Goal: Task Accomplishment & Management: Complete application form

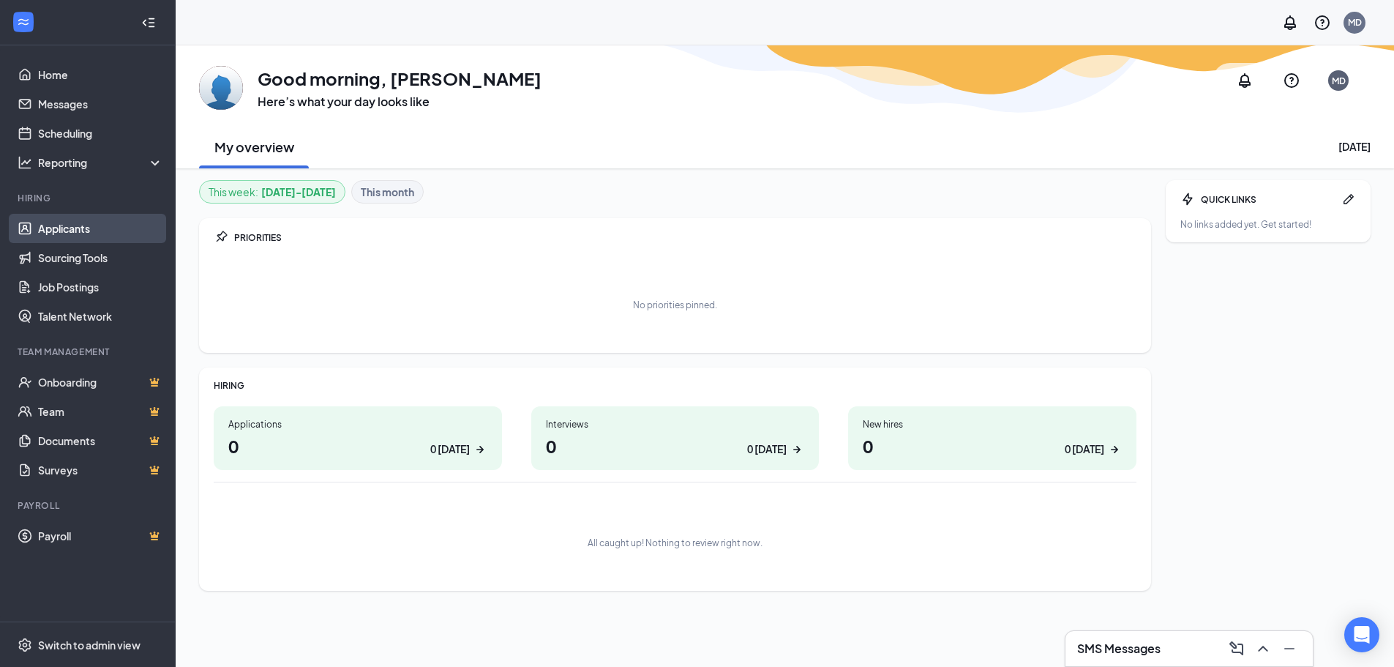
click at [68, 232] on link "Applicants" at bounding box center [100, 228] width 125 height 29
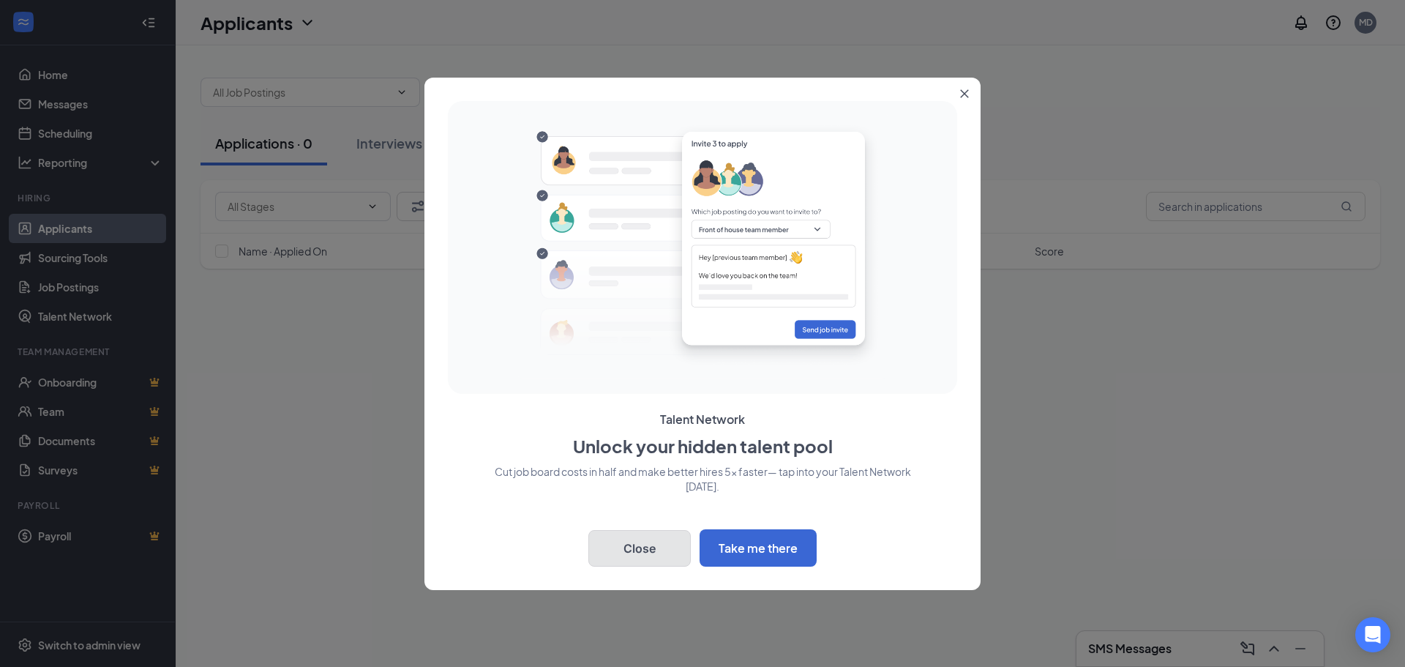
click at [653, 544] on button "Close" at bounding box center [639, 548] width 102 height 37
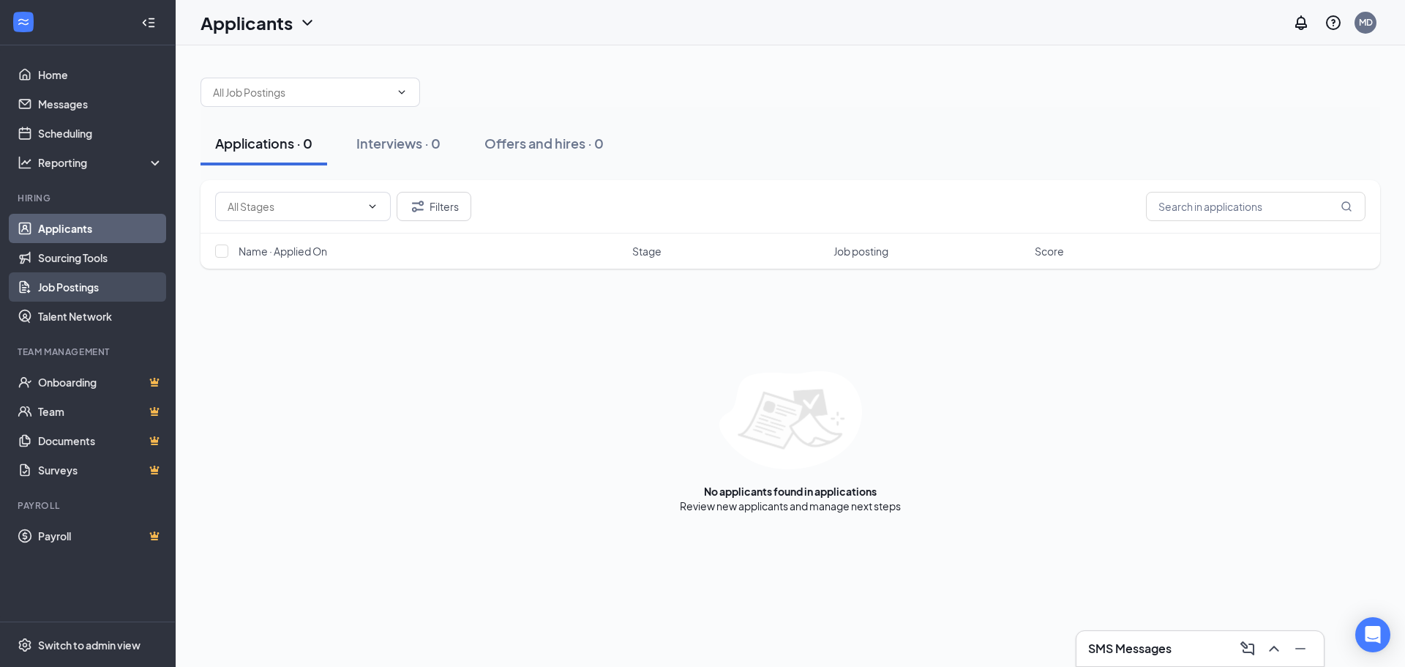
click at [56, 277] on link "Job Postings" at bounding box center [100, 286] width 125 height 29
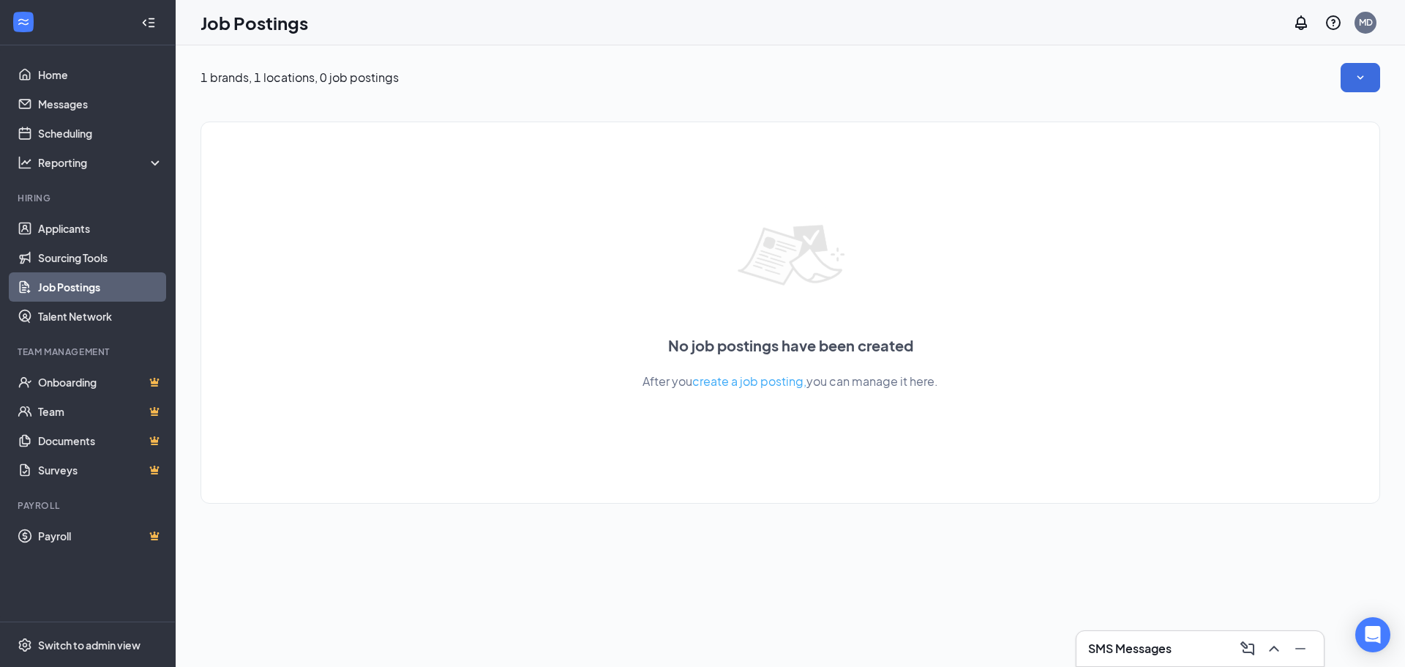
click at [740, 384] on span "create a job posting," at bounding box center [749, 380] width 114 height 15
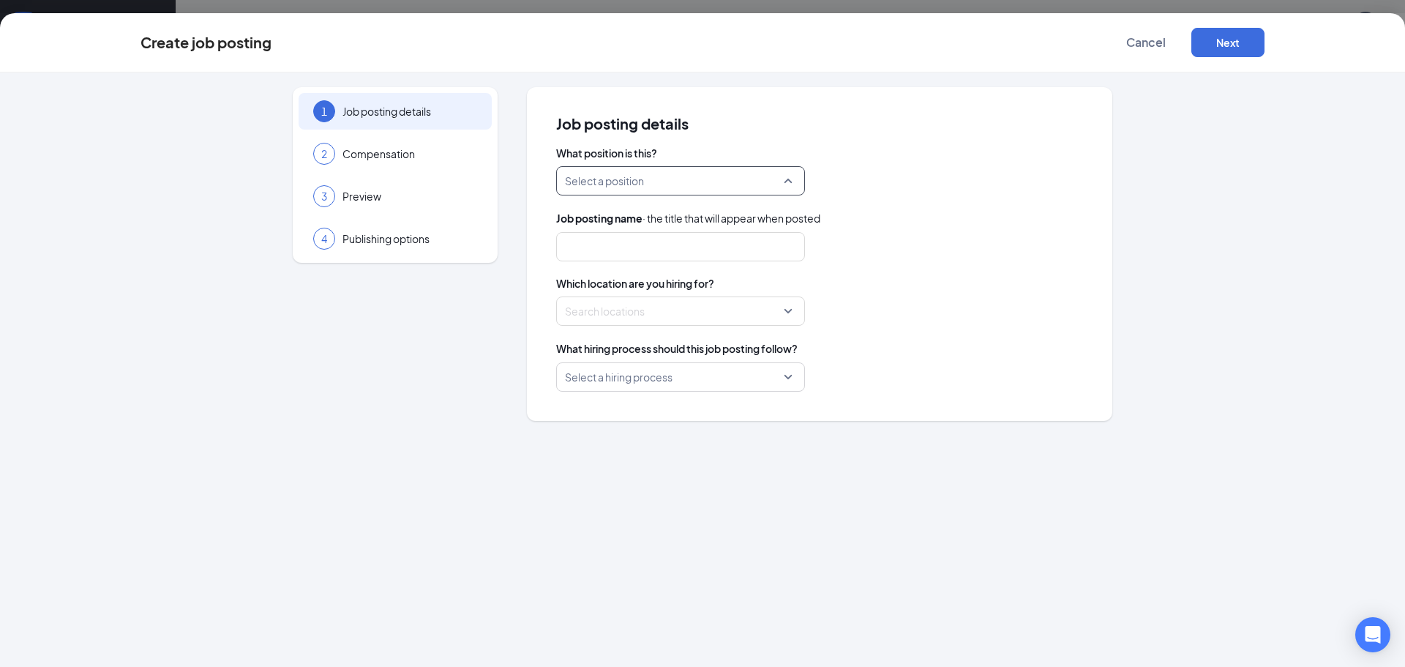
click at [785, 183] on input "search" at bounding box center [675, 181] width 221 height 28
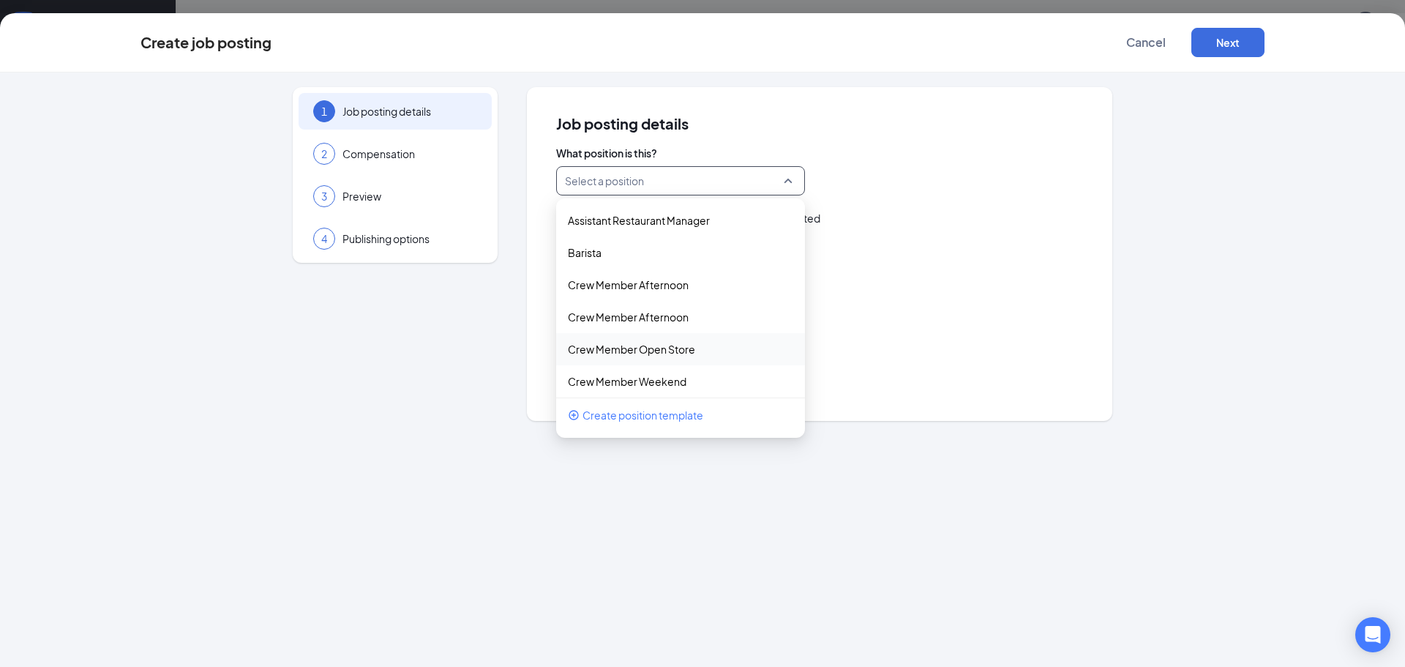
click at [290, 393] on div "1 Job posting details 2 Compensation 3 Preview 4 Publishing options Job posting…" at bounding box center [702, 254] width 1124 height 334
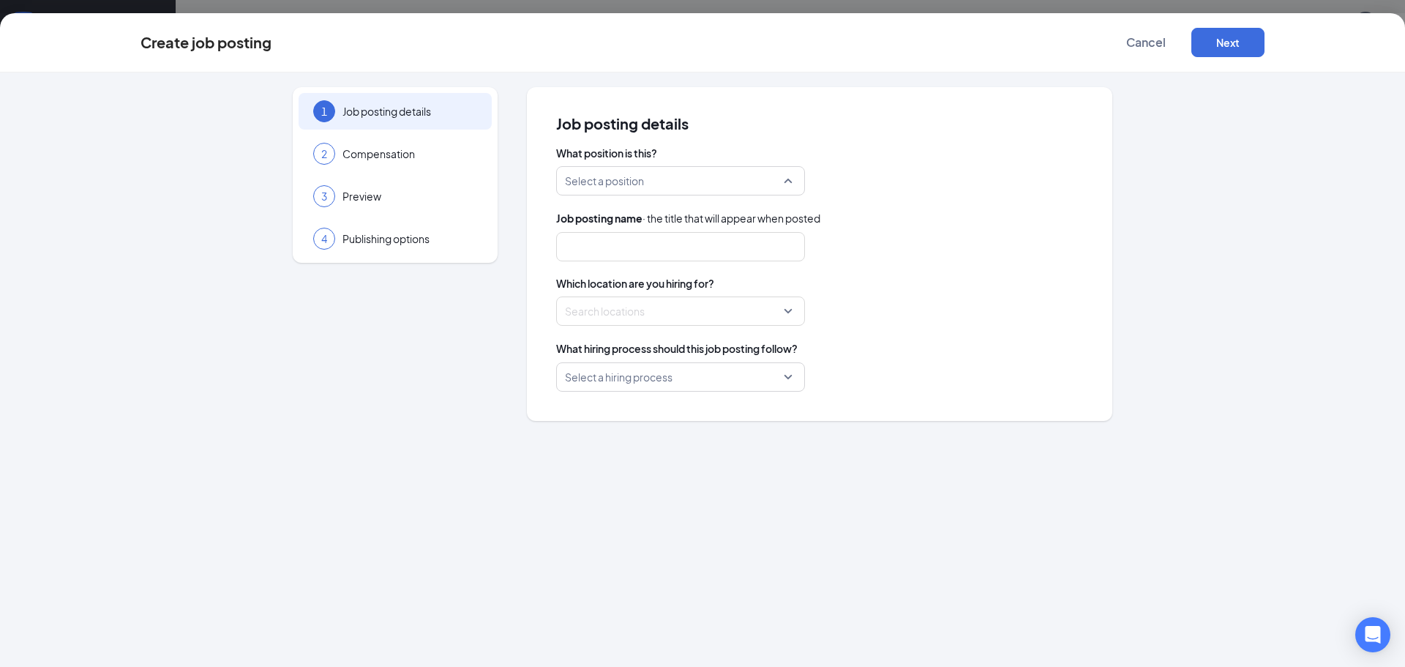
click at [788, 177] on div "Select a position" at bounding box center [680, 180] width 249 height 29
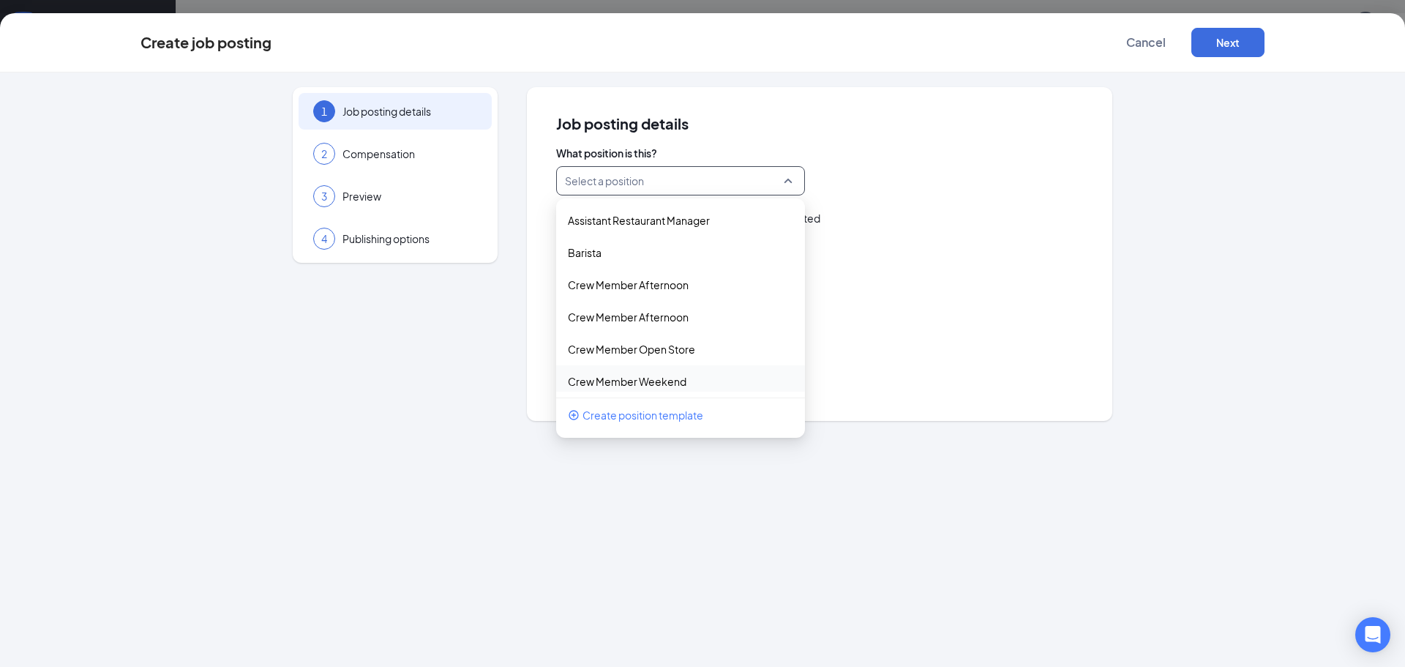
click at [615, 413] on span "Create position template" at bounding box center [642, 415] width 121 height 16
click at [786, 181] on div "Select a position" at bounding box center [680, 180] width 249 height 29
click at [696, 380] on p "Crew Member Weekend" at bounding box center [669, 381] width 202 height 15
type input "Crew Member Weekends"
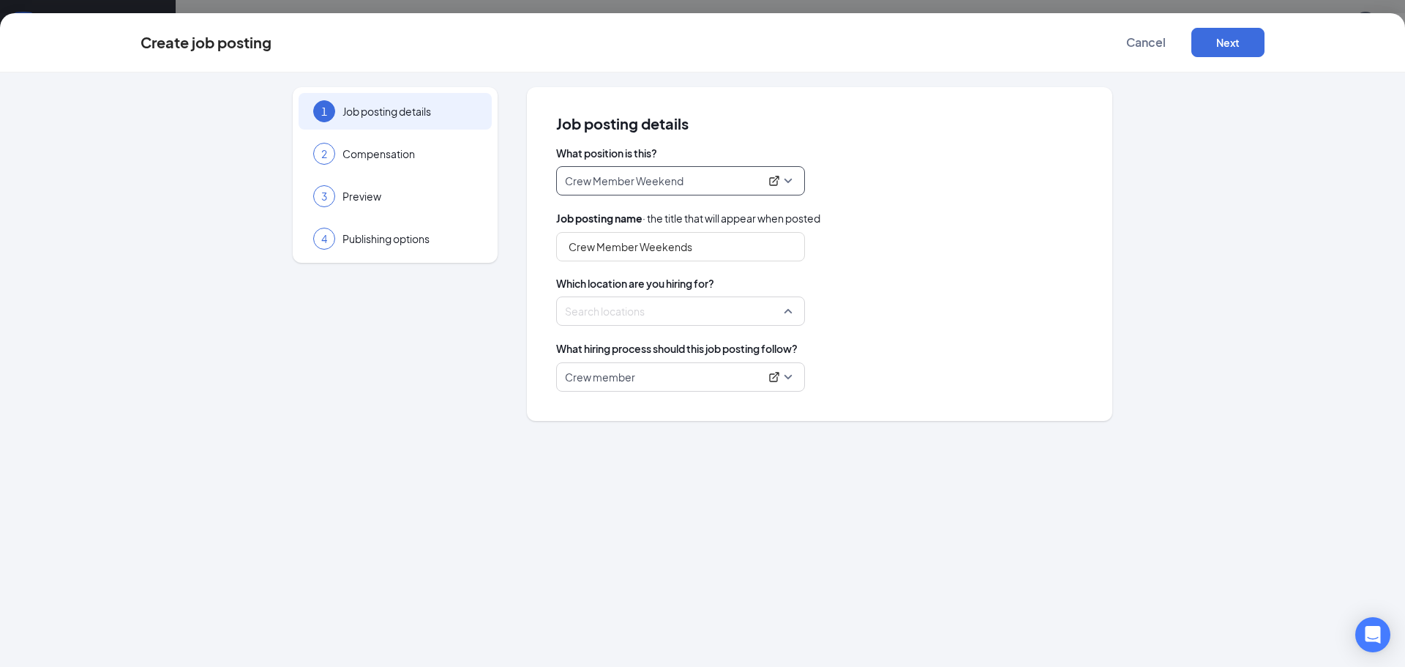
click at [640, 307] on div at bounding box center [676, 310] width 221 height 23
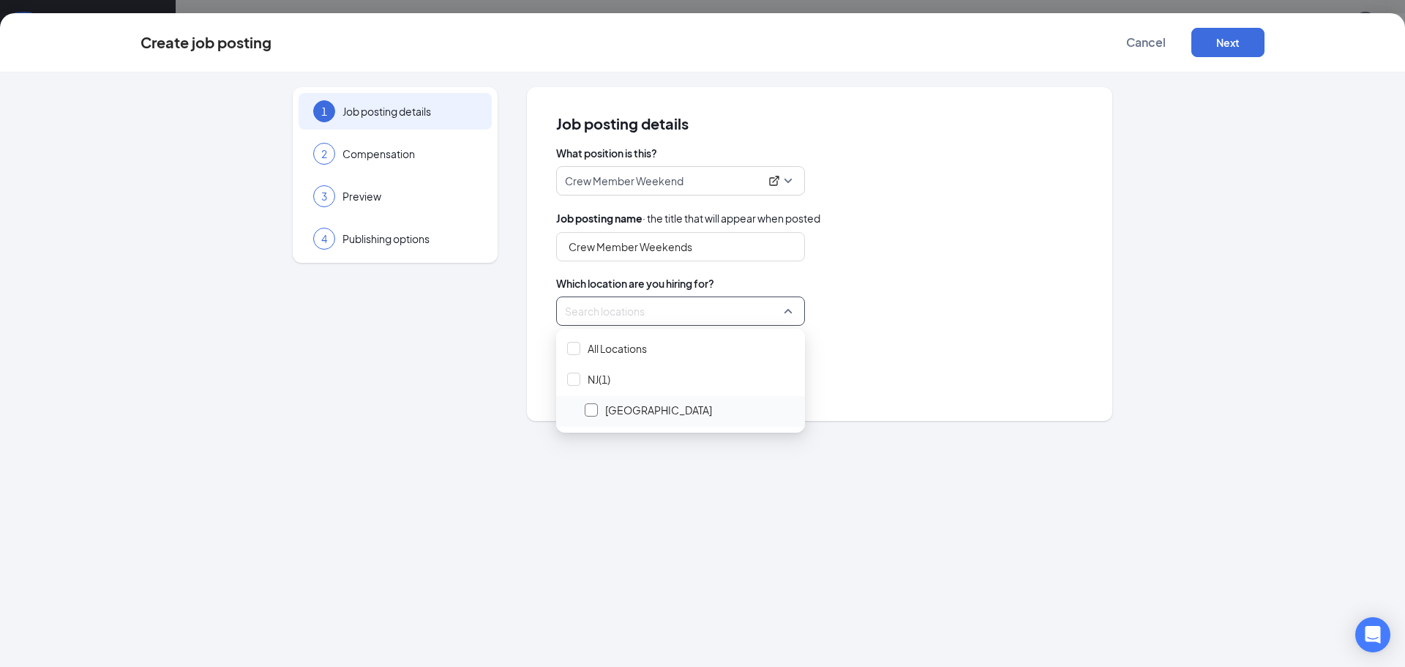
click at [590, 408] on div at bounding box center [591, 409] width 13 height 13
click at [872, 386] on div "Crew member" at bounding box center [819, 376] width 527 height 29
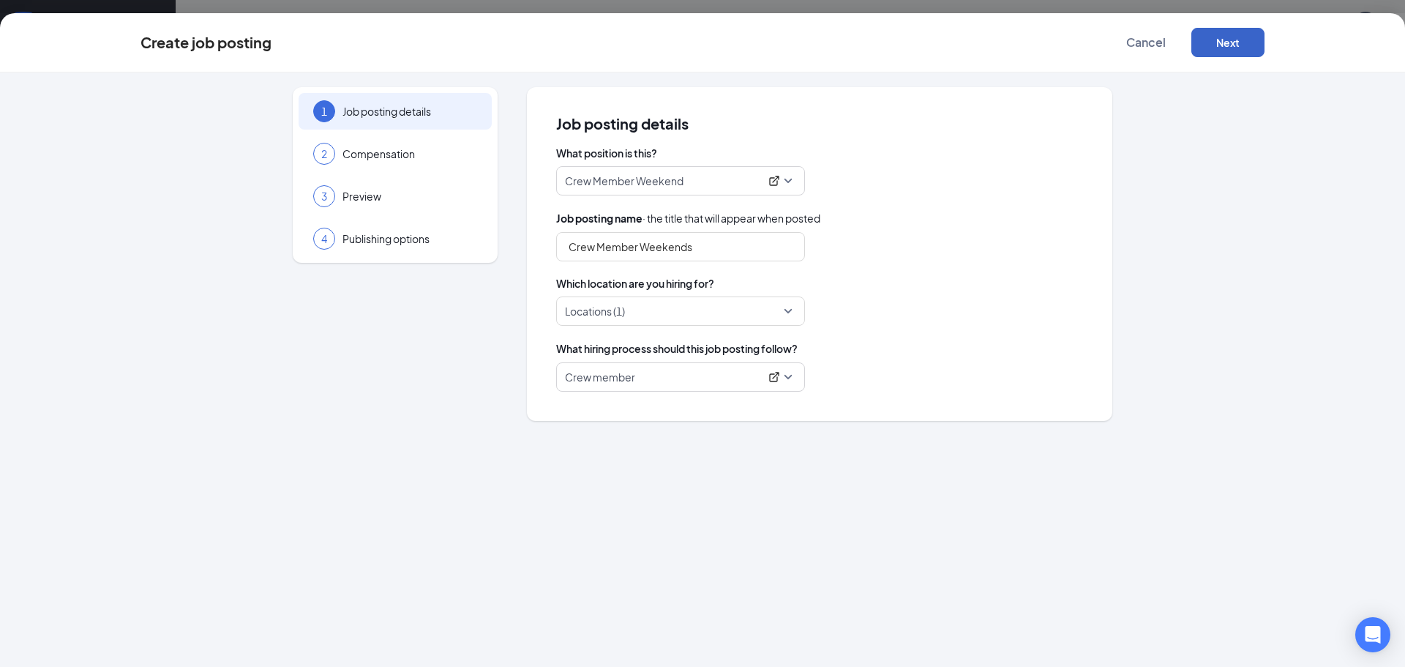
click at [1236, 28] on button "Next" at bounding box center [1227, 42] width 73 height 29
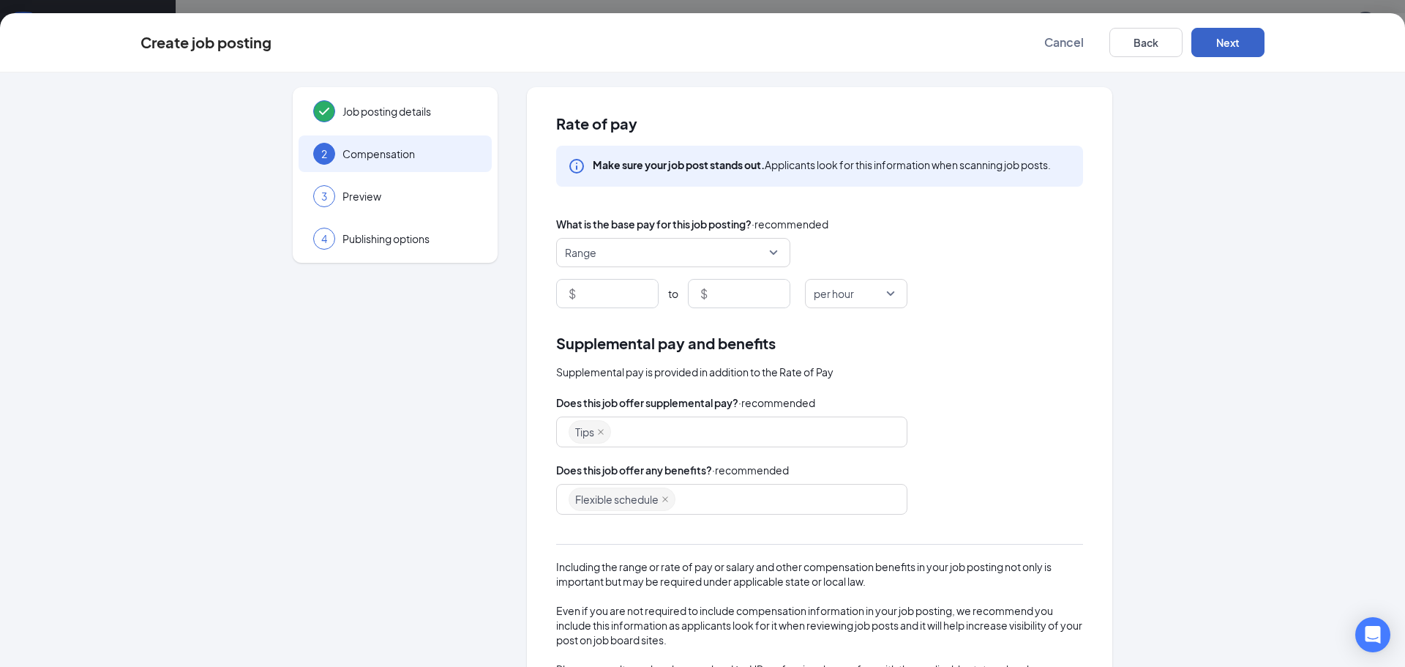
click at [769, 245] on span "Range" at bounding box center [673, 253] width 217 height 28
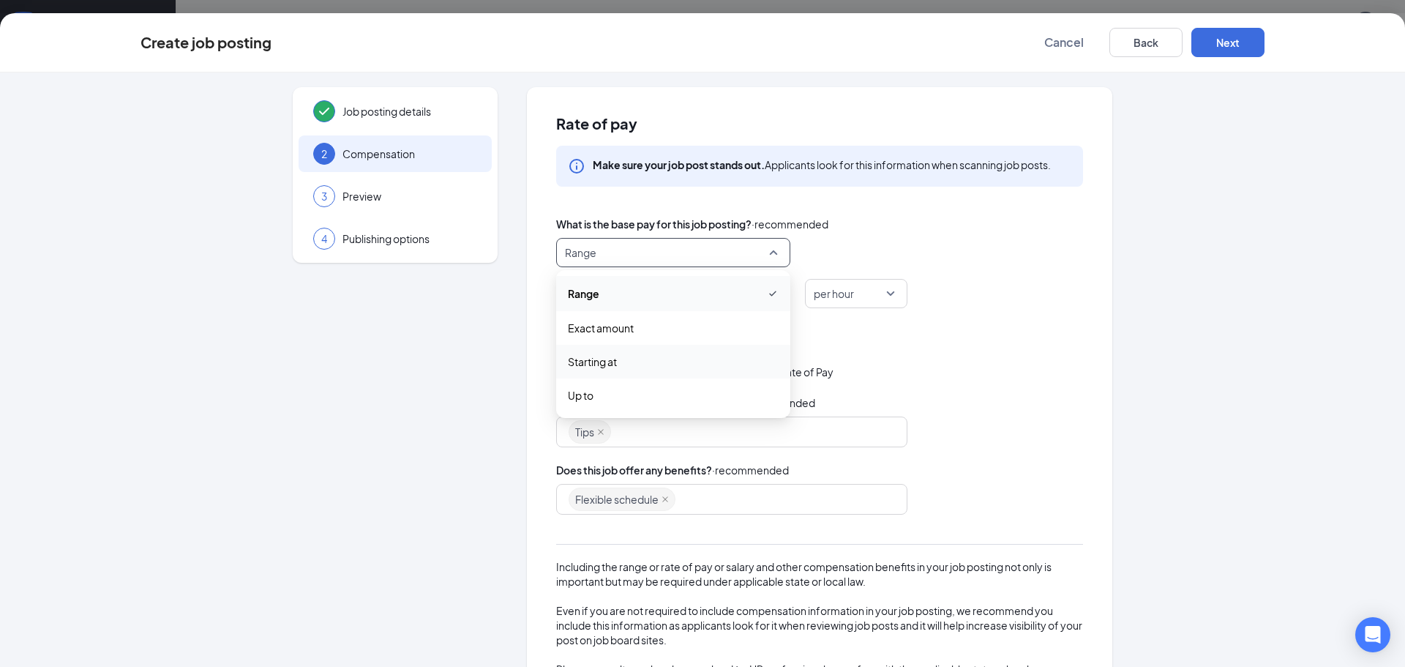
click at [623, 361] on span "Starting at" at bounding box center [673, 361] width 211 height 16
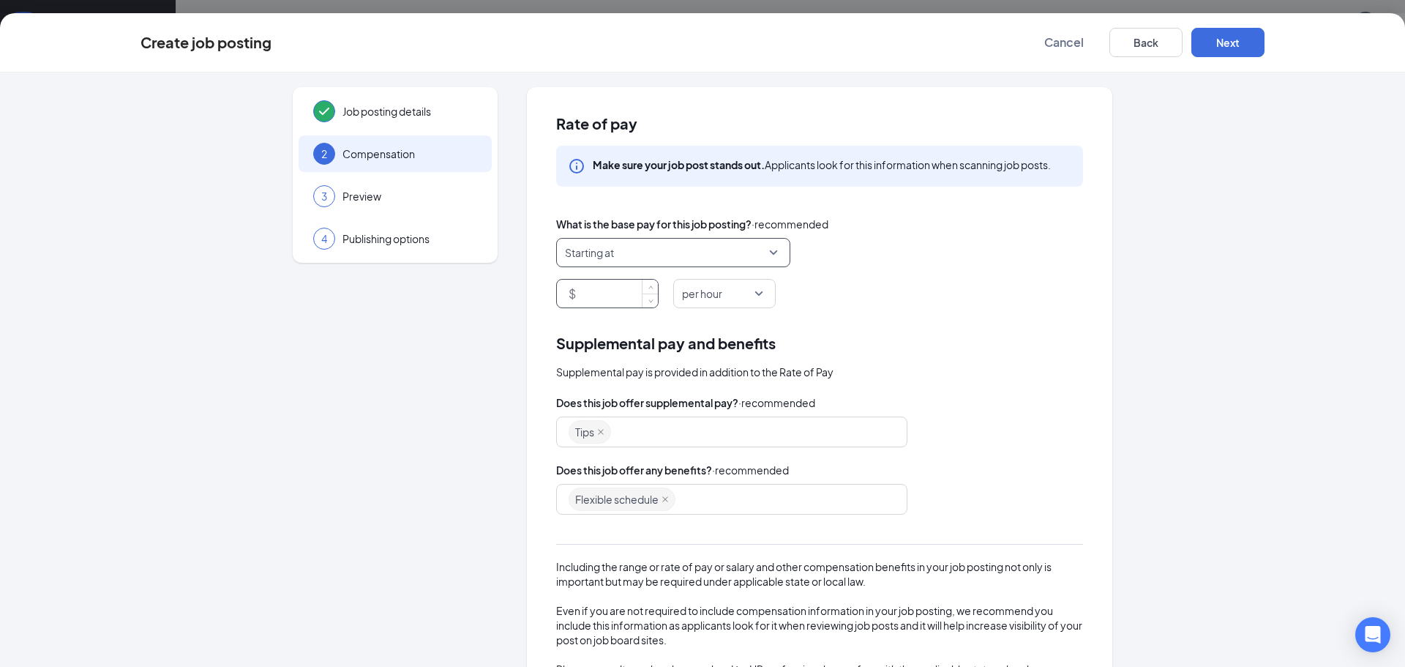
click at [608, 292] on input at bounding box center [618, 294] width 79 height 28
type input "15.49"
click at [1098, 315] on div "Rate of pay Make sure your job post stands out. Applicants look for this inform…" at bounding box center [819, 417] width 585 height 661
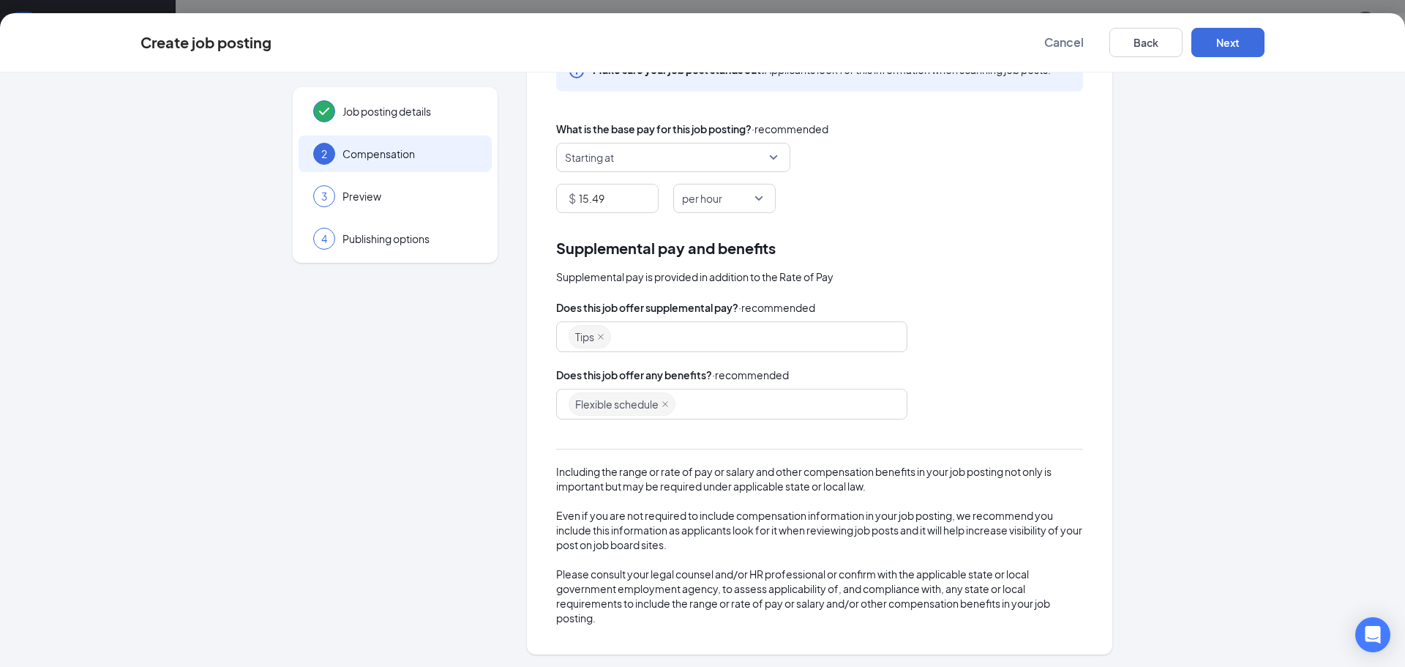
scroll to position [97, 0]
click at [1225, 40] on button "Next" at bounding box center [1227, 42] width 73 height 29
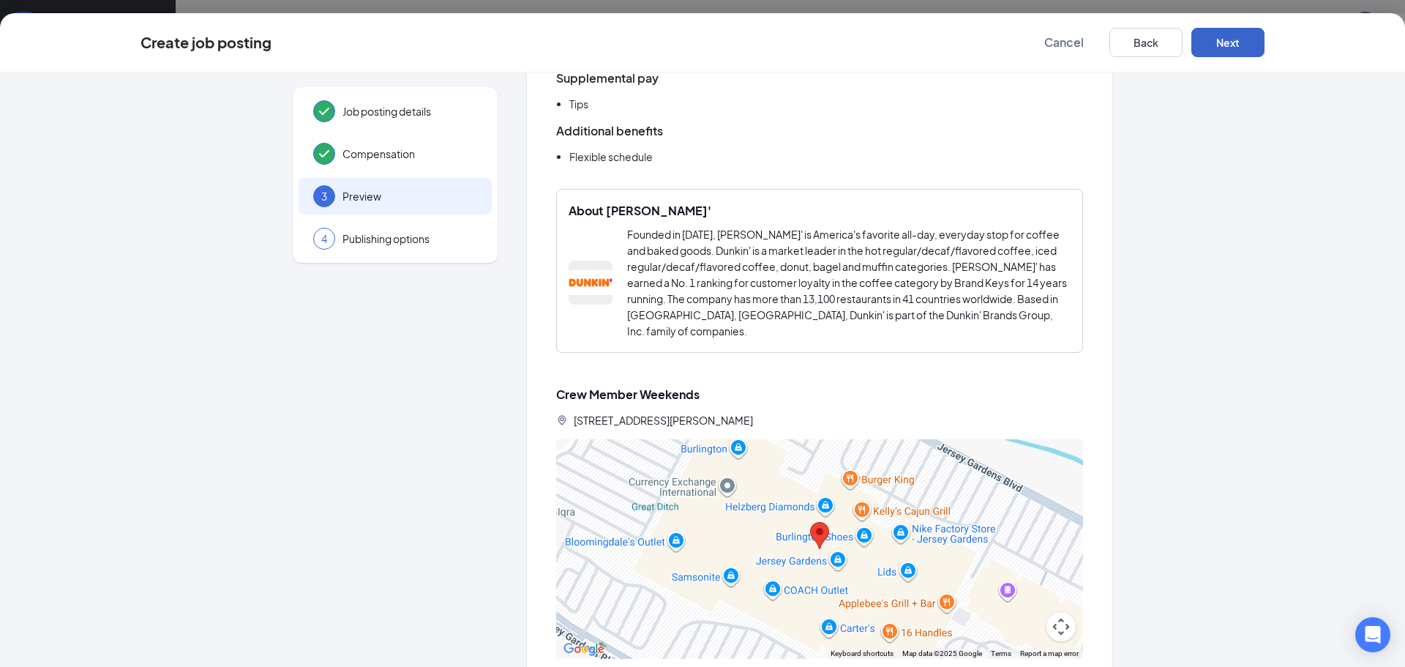
scroll to position [994, 0]
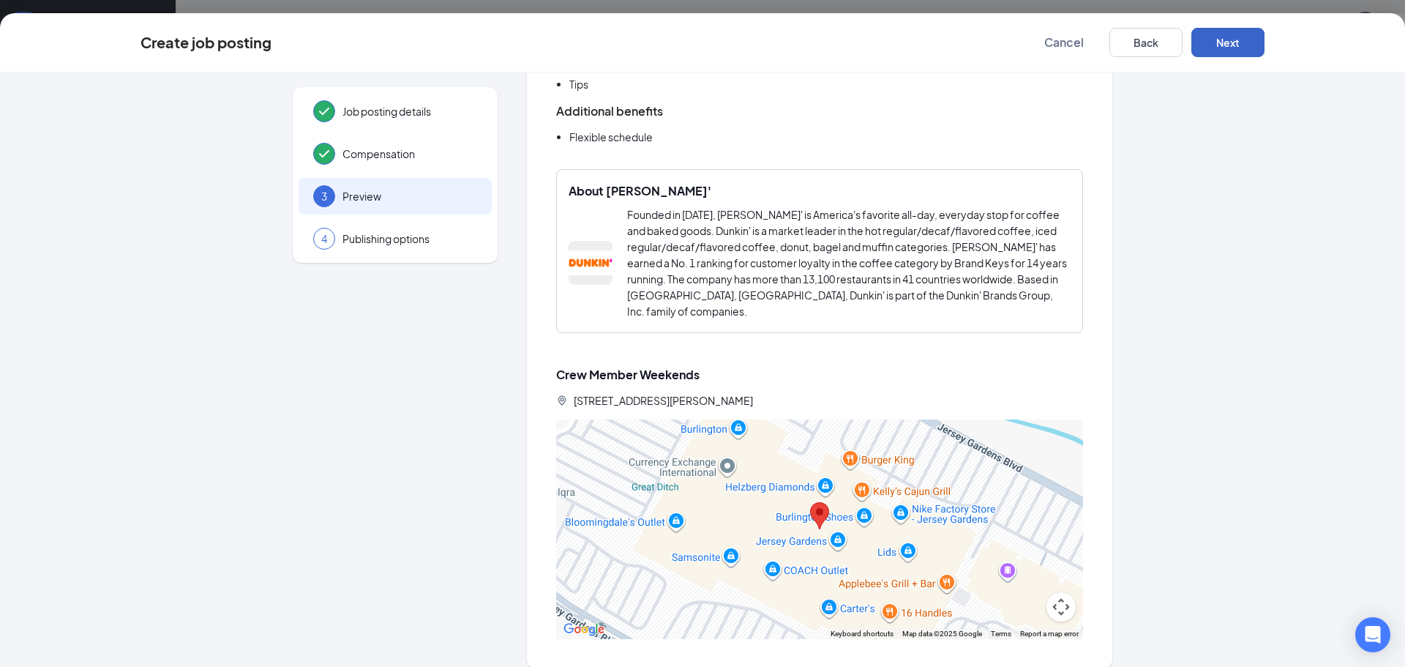
click at [1235, 45] on button "Next" at bounding box center [1227, 42] width 73 height 29
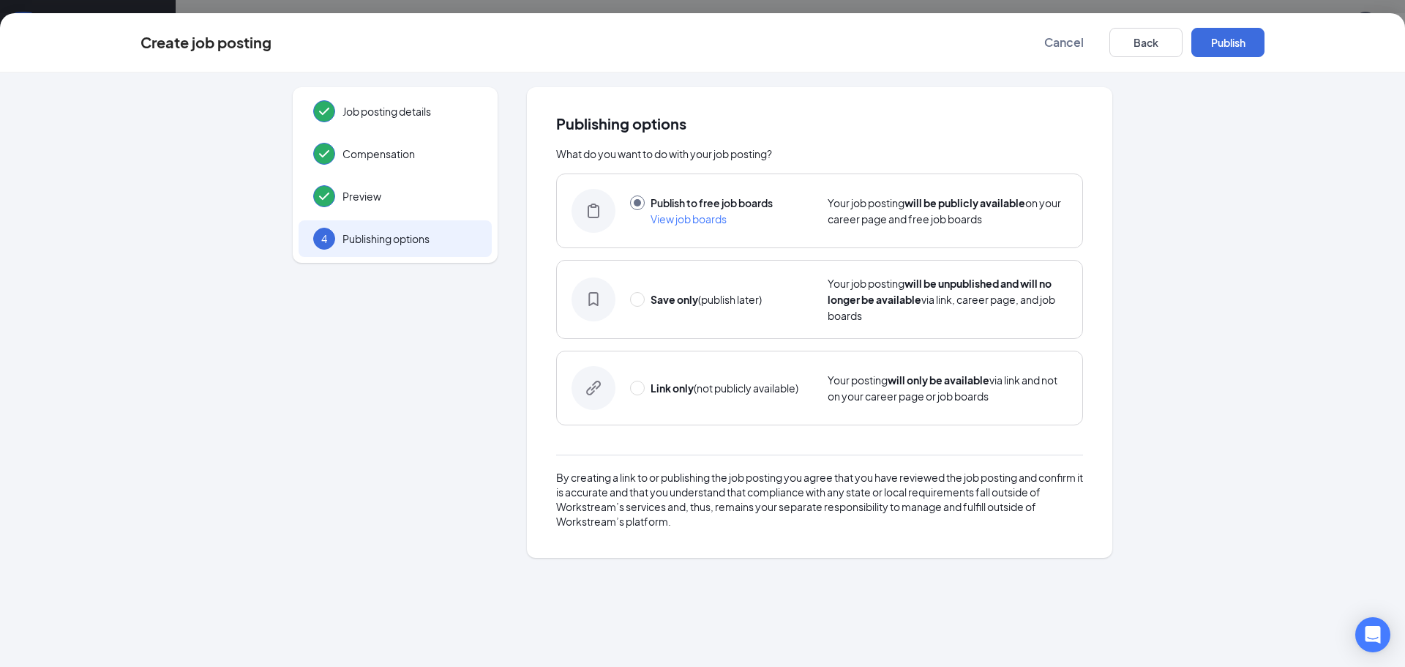
scroll to position [0, 0]
click at [1226, 38] on button "Publish" at bounding box center [1227, 42] width 73 height 29
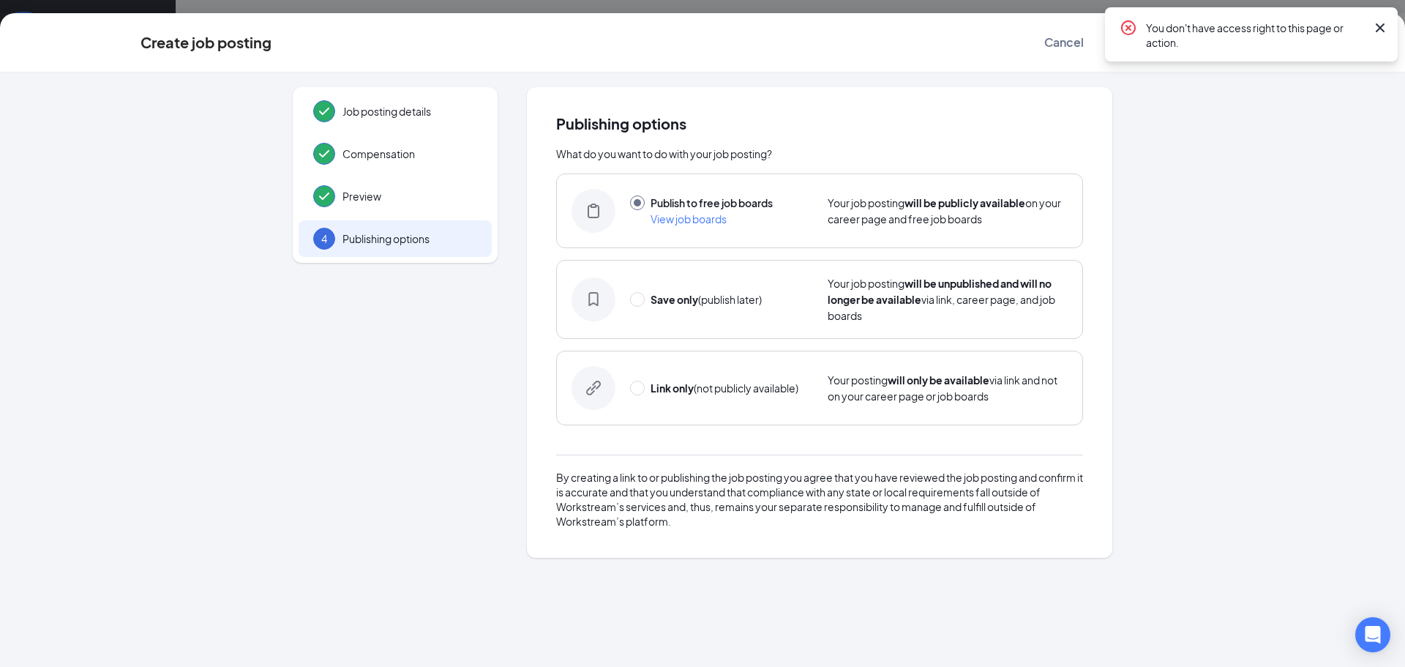
click at [1381, 31] on icon "Cross" at bounding box center [1380, 28] width 18 height 18
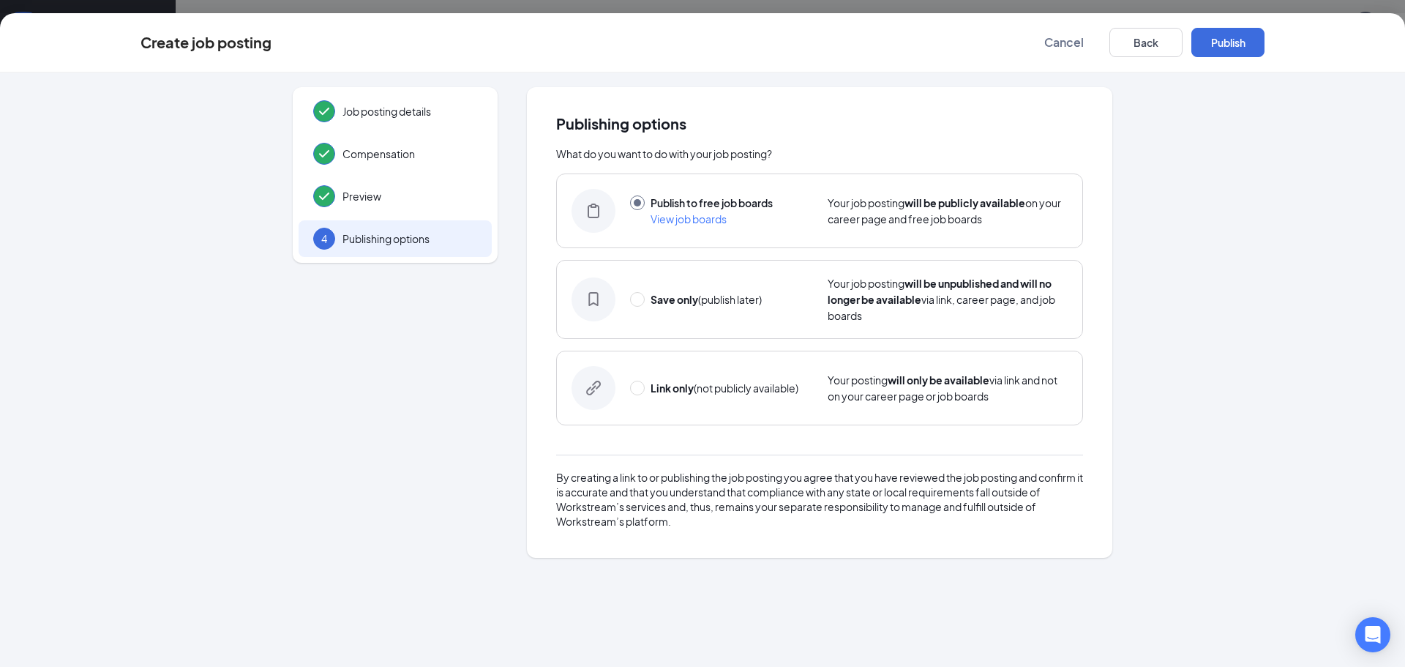
click at [1229, 26] on div "Create job posting Cancel Back Publish" at bounding box center [702, 42] width 1405 height 59
click at [1229, 40] on button "Publish" at bounding box center [1227, 42] width 73 height 29
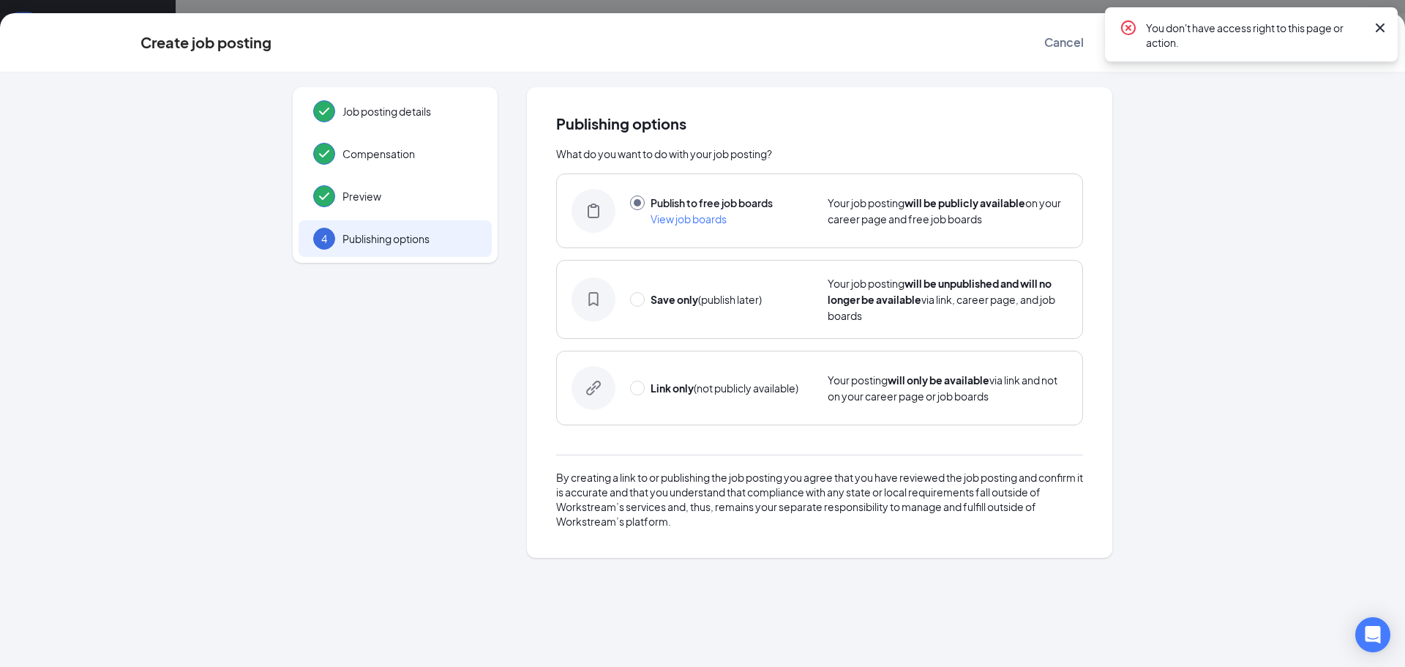
click at [1376, 31] on icon "Cross" at bounding box center [1380, 27] width 9 height 9
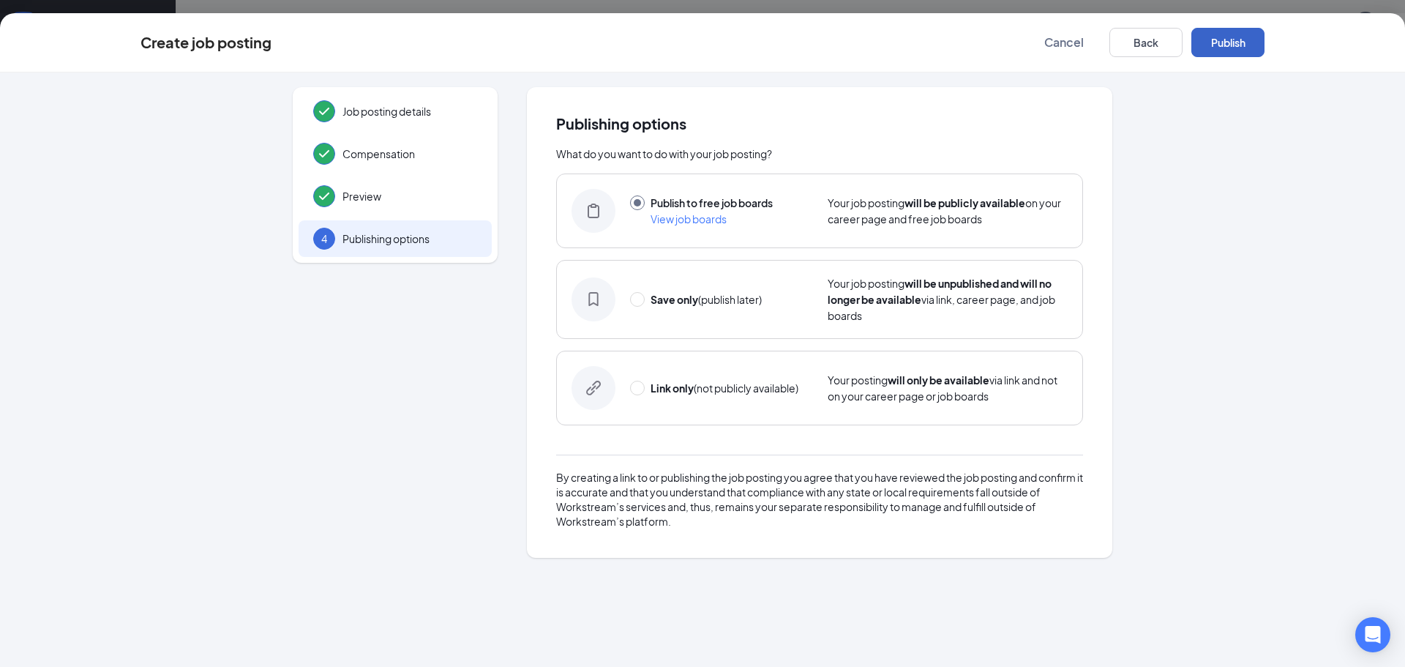
click at [1223, 42] on button "Publish" at bounding box center [1227, 42] width 73 height 29
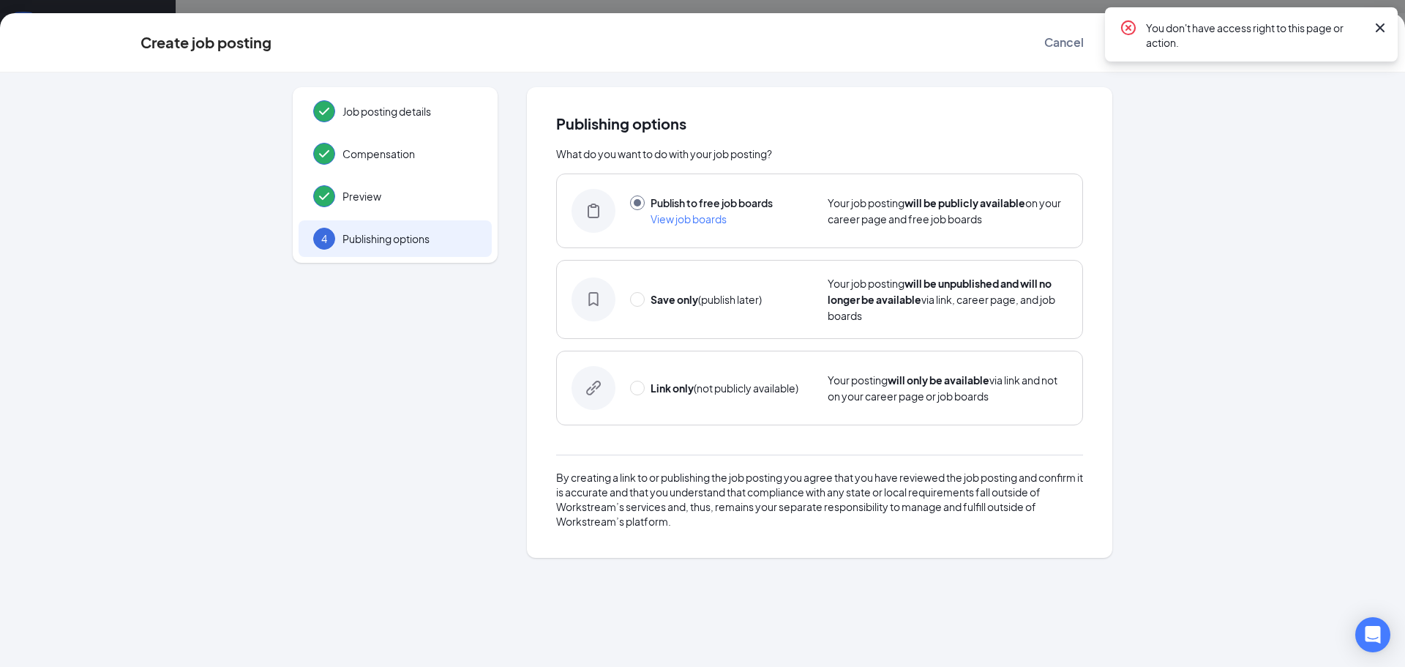
click at [1386, 20] on icon "Cross" at bounding box center [1380, 28] width 18 height 18
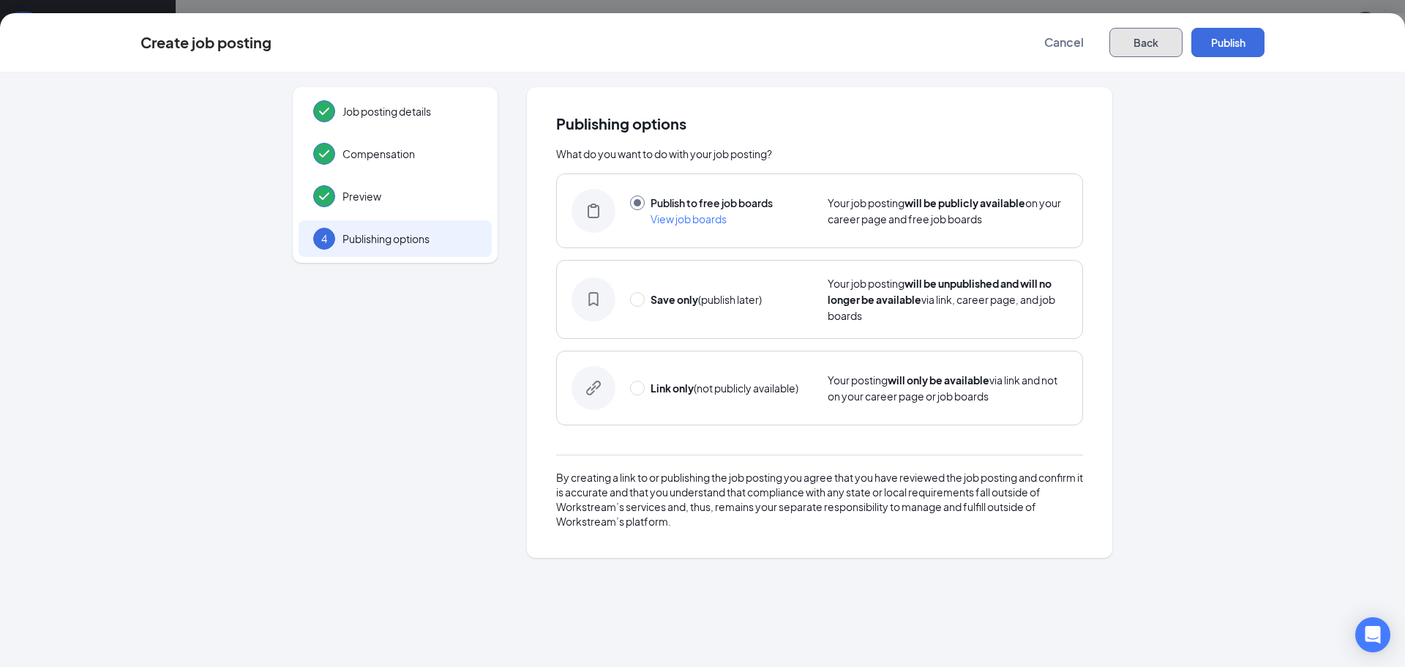
click at [1141, 42] on button "Back" at bounding box center [1145, 42] width 73 height 29
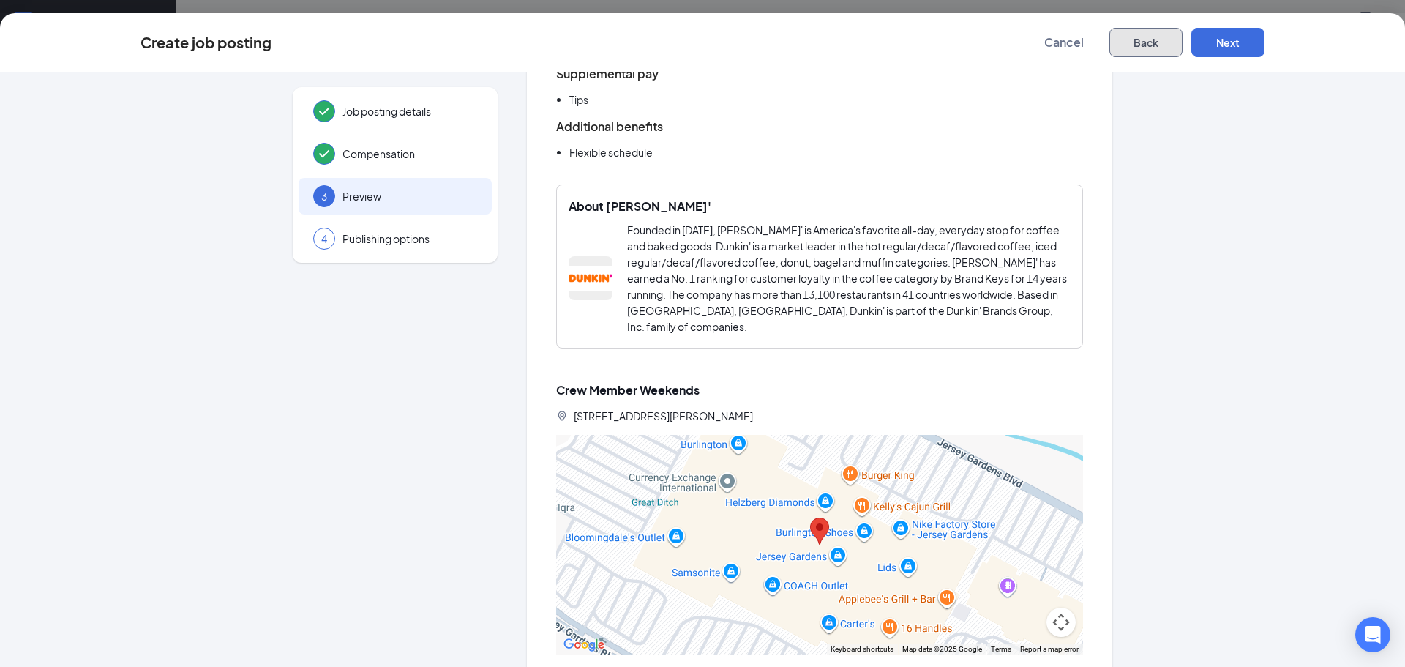
scroll to position [994, 0]
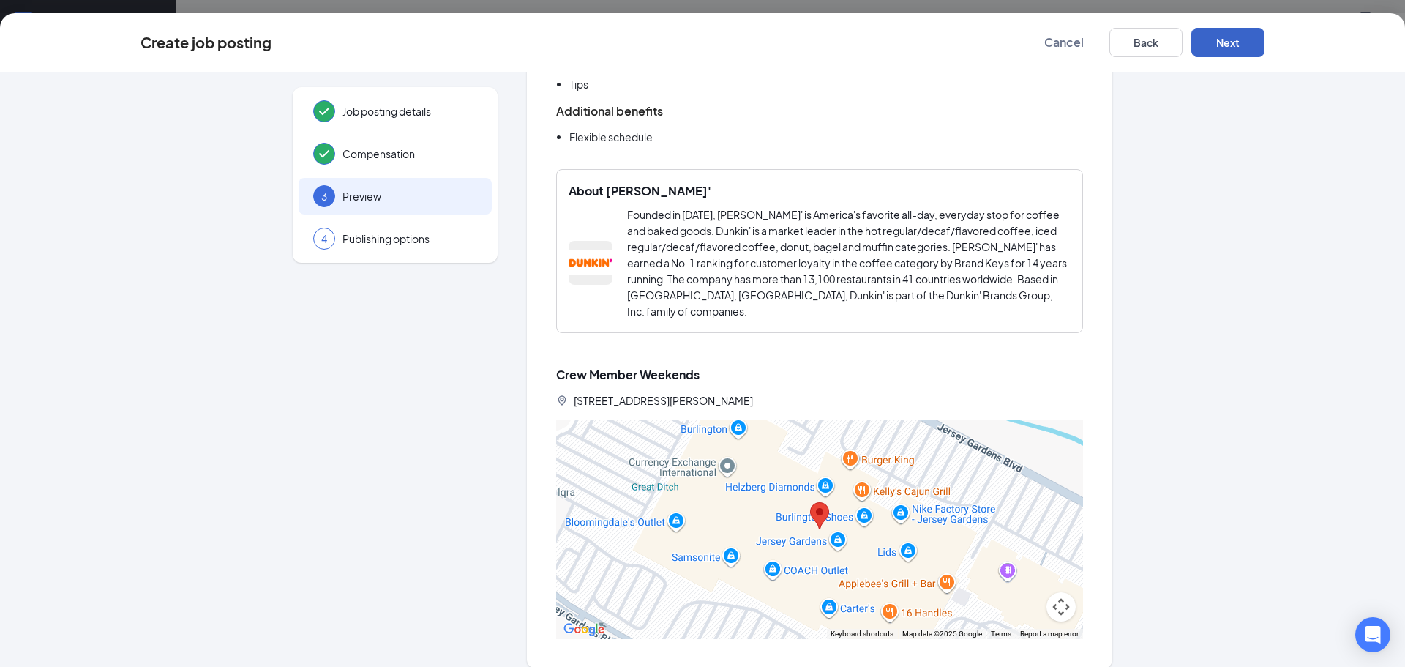
click at [1231, 35] on button "Next" at bounding box center [1227, 42] width 73 height 29
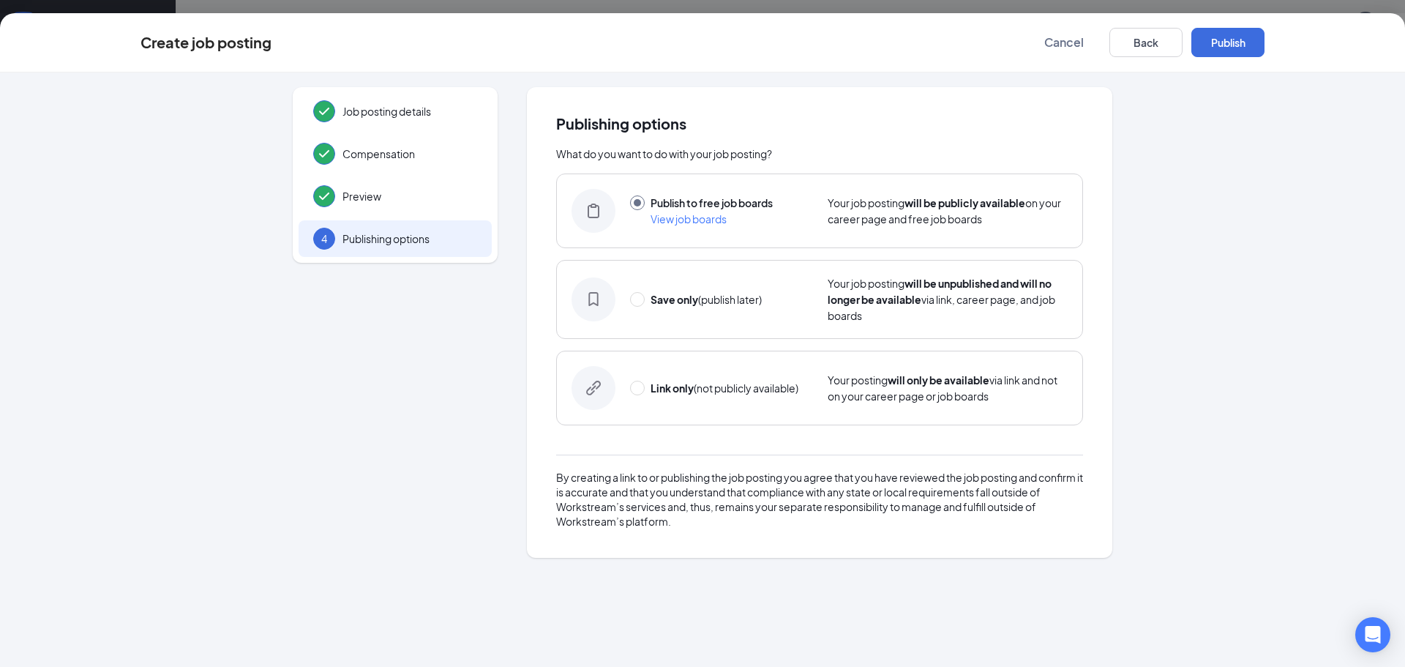
click at [677, 218] on span "View job boards" at bounding box center [688, 218] width 76 height 13
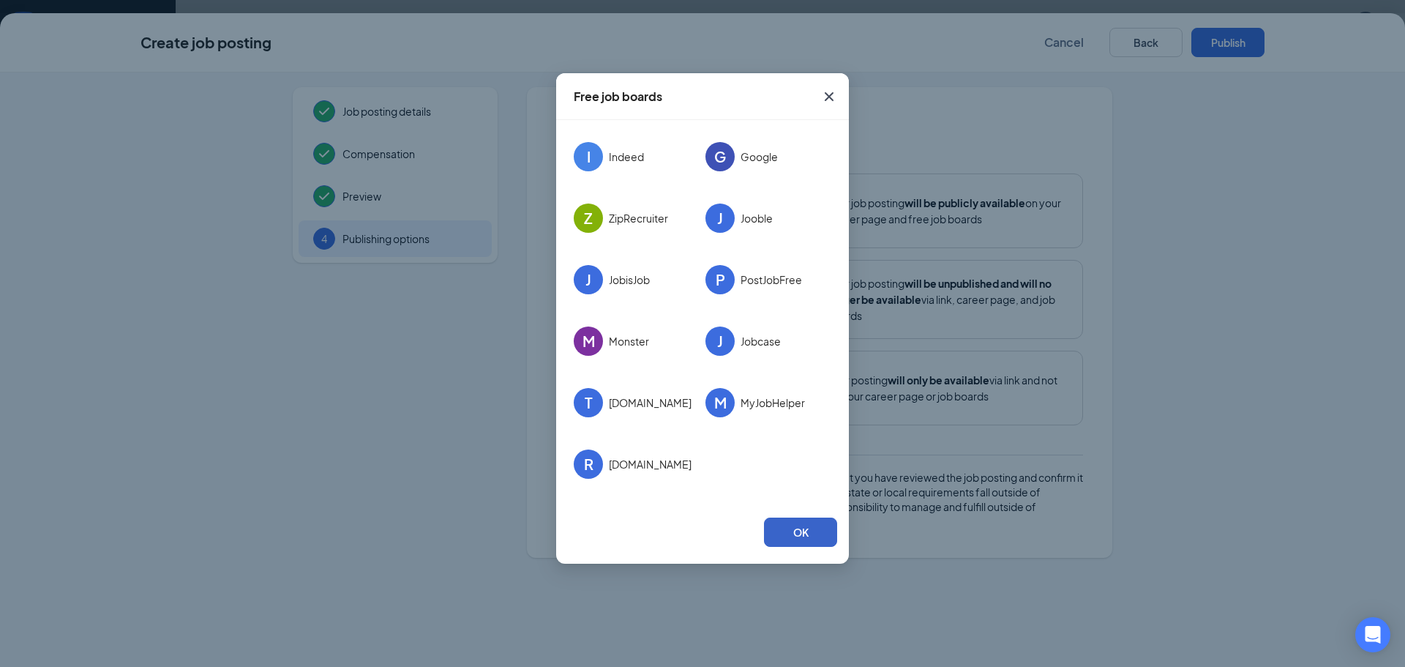
click at [811, 529] on button "OK" at bounding box center [800, 531] width 73 height 29
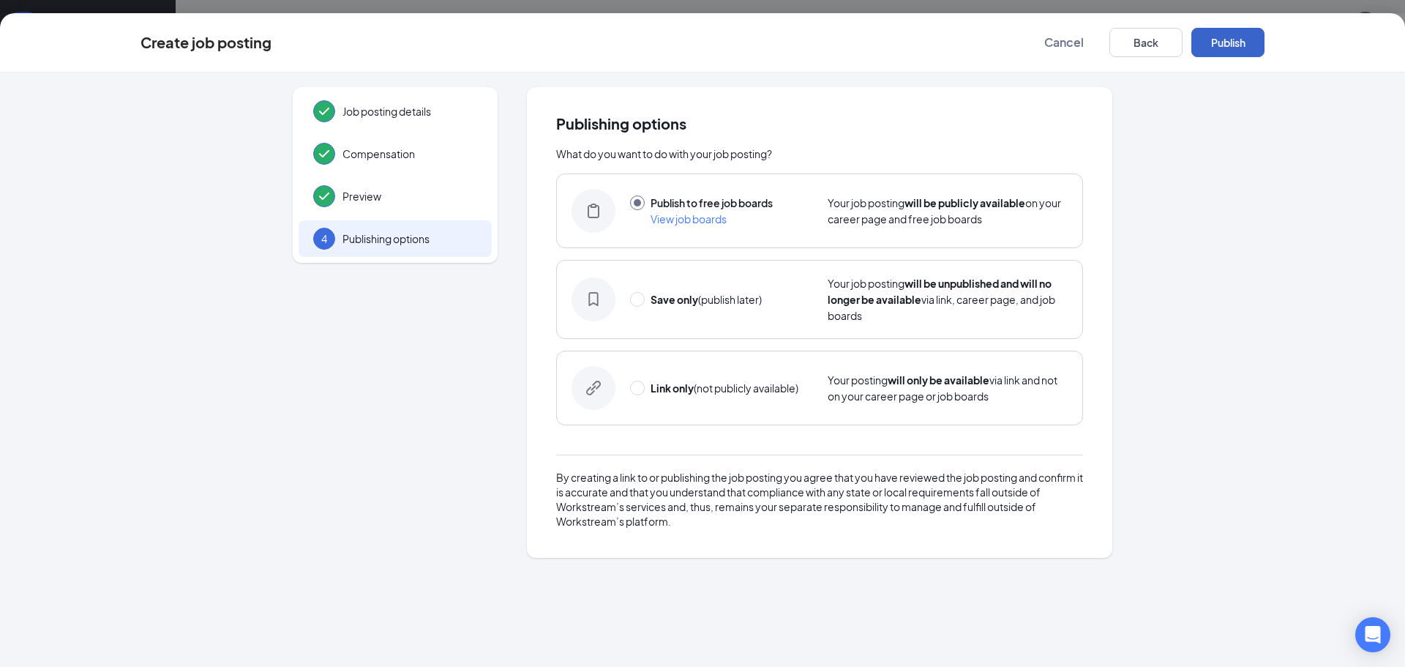
click at [1234, 34] on button "Publish" at bounding box center [1227, 42] width 73 height 29
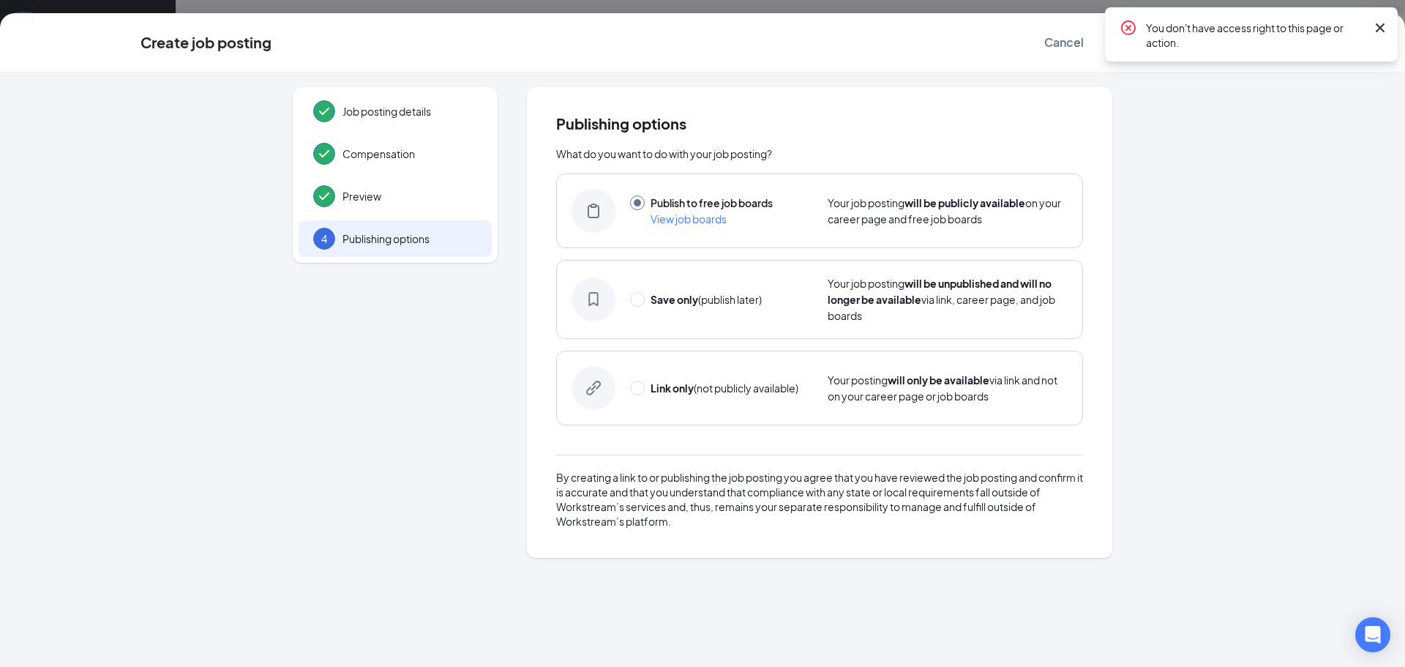
click at [1381, 26] on icon "Cross" at bounding box center [1380, 27] width 9 height 9
